Goal: Information Seeking & Learning: Learn about a topic

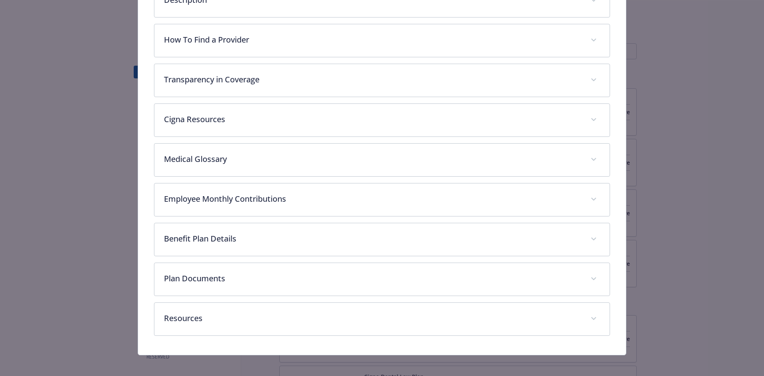
scroll to position [155, 0]
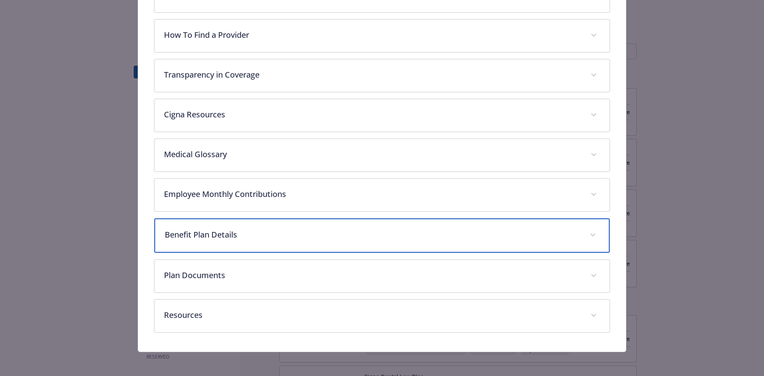
click at [374, 226] on div "Benefit Plan Details" at bounding box center [382, 236] width 456 height 34
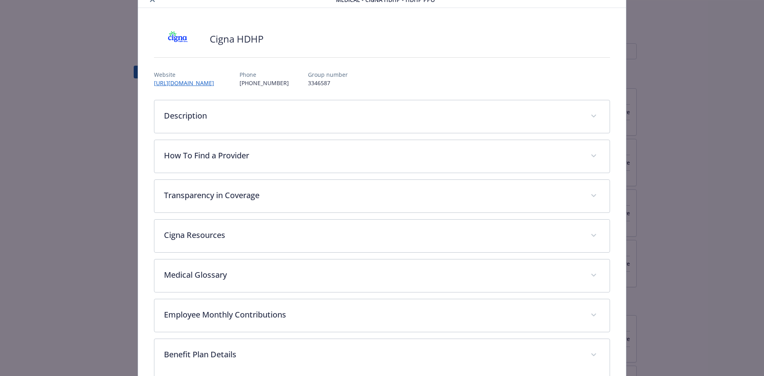
scroll to position [0, 0]
